Goal: Task Accomplishment & Management: Use online tool/utility

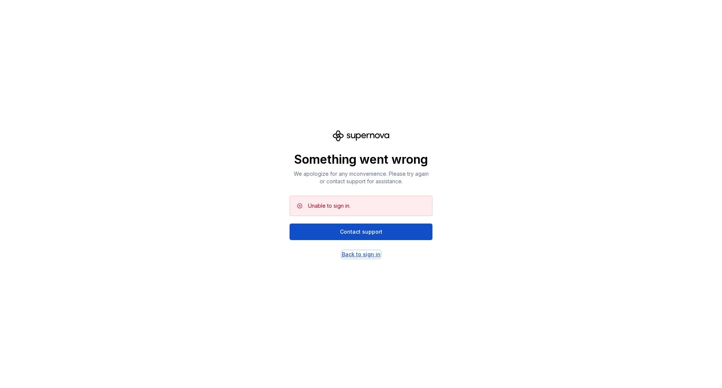
click at [369, 256] on div "Back to sign in" at bounding box center [361, 255] width 39 height 8
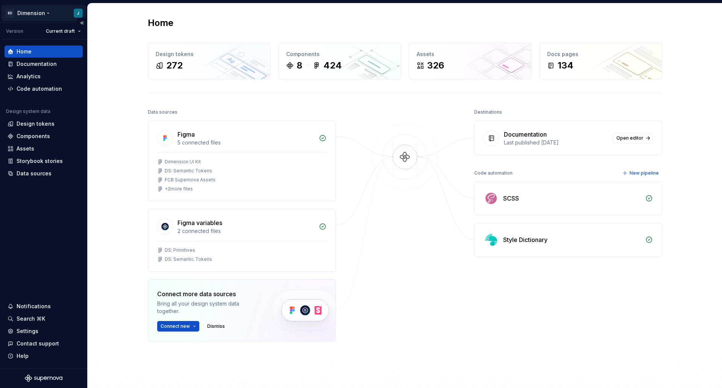
click at [44, 13] on html "SD Dimension J Version Current draft Home Documentation Analytics Code automati…" at bounding box center [361, 194] width 722 height 388
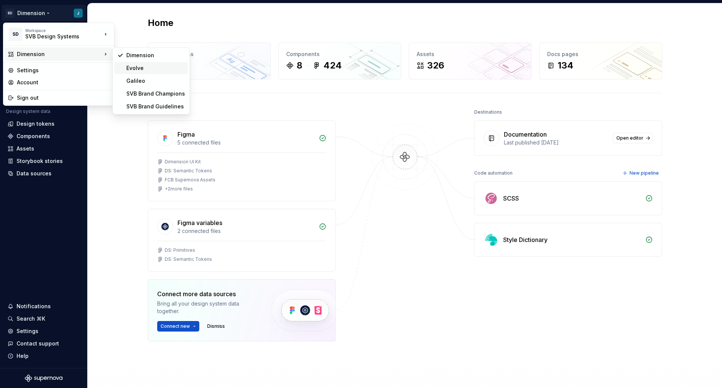
click at [153, 66] on div "Evolve" at bounding box center [155, 68] width 59 height 8
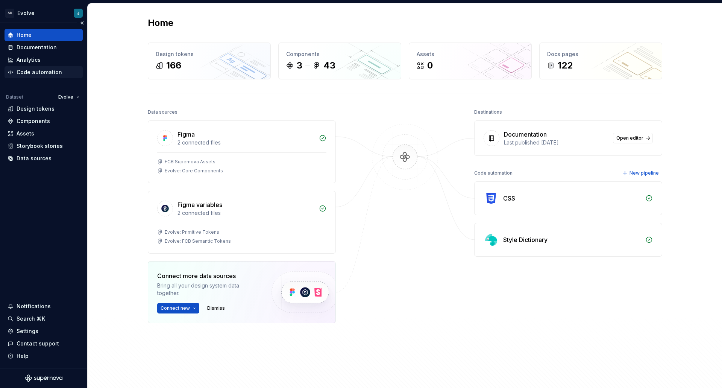
click at [38, 71] on div "Code automation" at bounding box center [40, 72] width 46 height 8
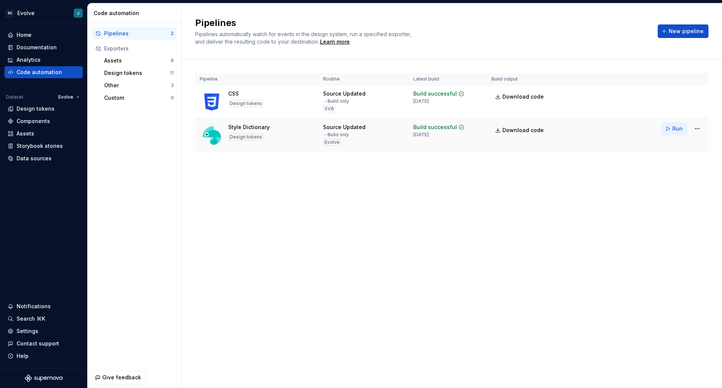
click at [673, 128] on span "Run" at bounding box center [678, 129] width 10 height 8
click at [517, 131] on span "Download code" at bounding box center [523, 130] width 41 height 8
click at [514, 130] on span "Download code" at bounding box center [523, 130] width 41 height 8
